Goal: Information Seeking & Learning: Learn about a topic

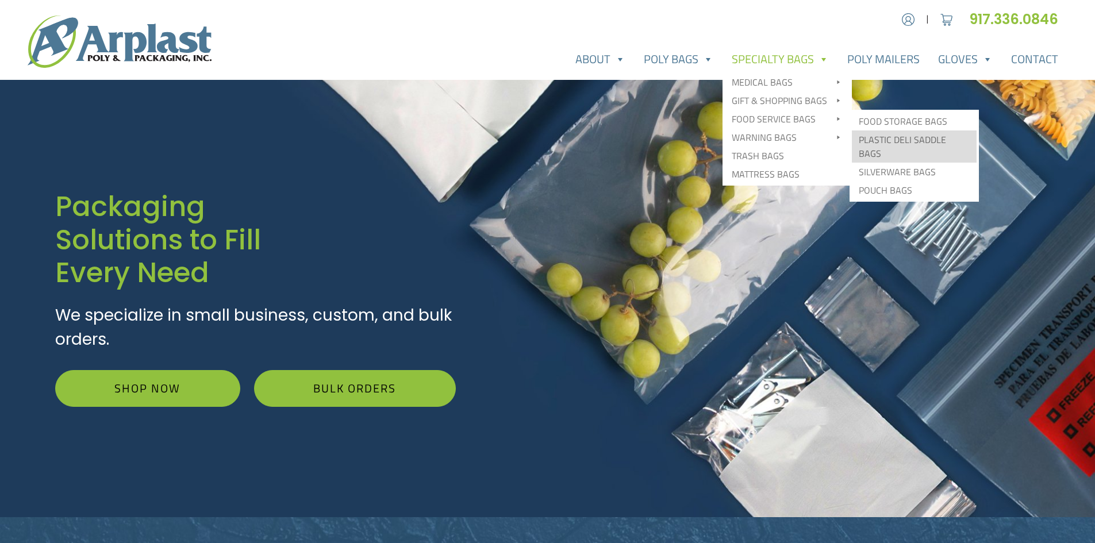
click at [912, 141] on link "Plastic Deli Saddle Bags" at bounding box center [914, 147] width 125 height 32
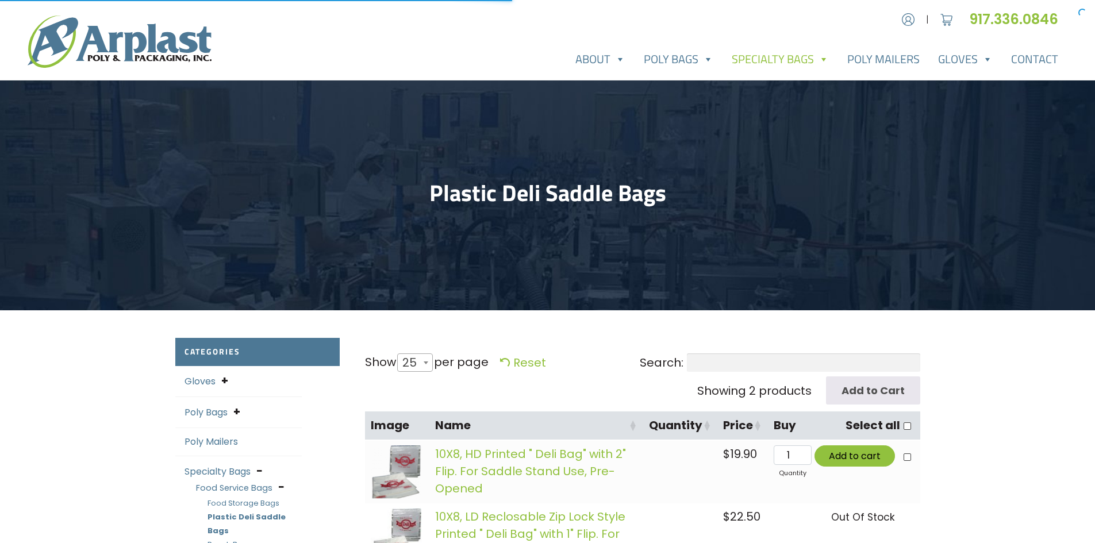
select select "25"
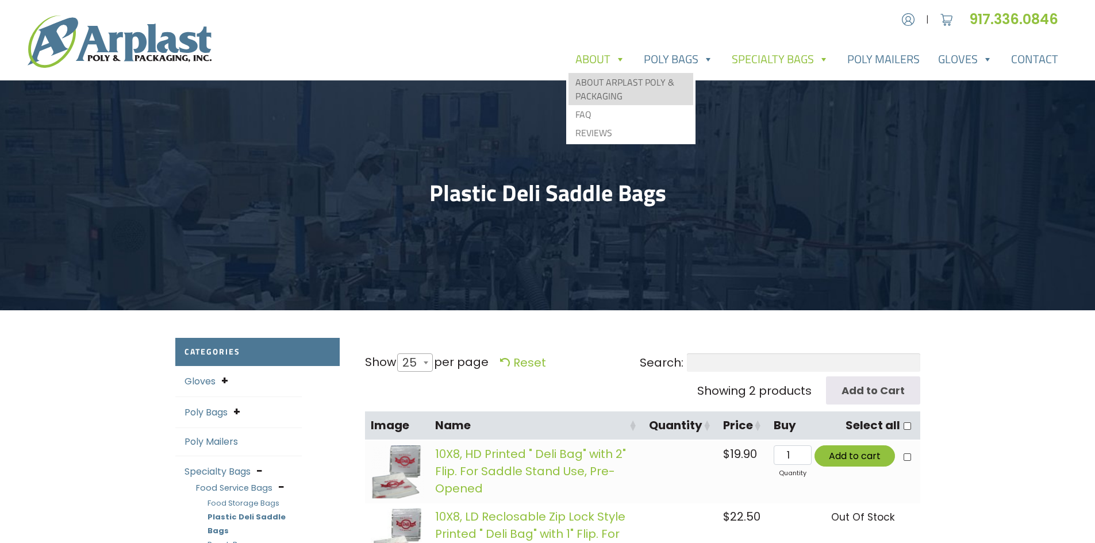
click at [612, 93] on link "About Arplast Poly & Packaging" at bounding box center [631, 89] width 125 height 32
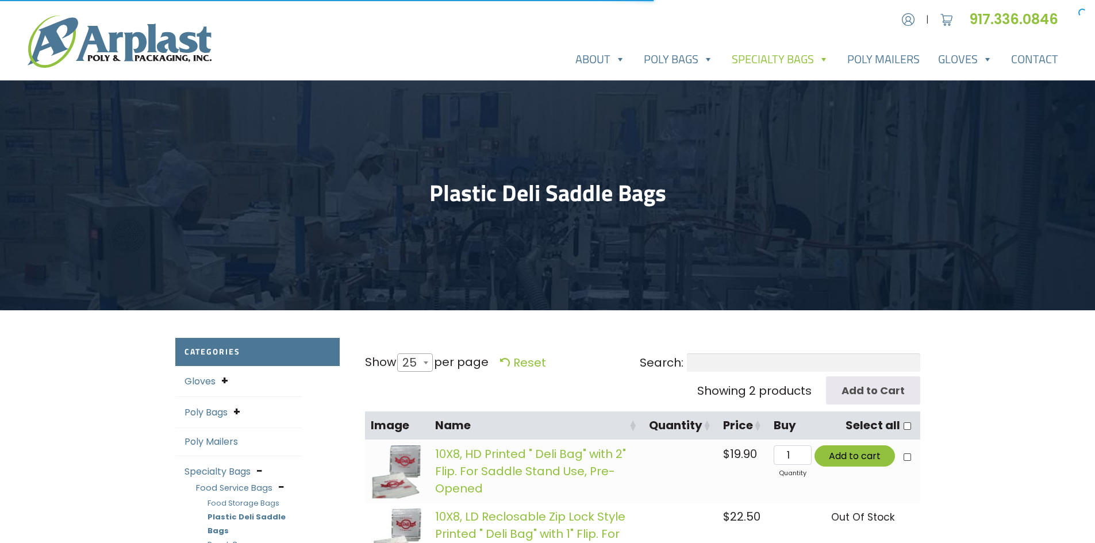
select select "25"
